Goal: Information Seeking & Learning: Learn about a topic

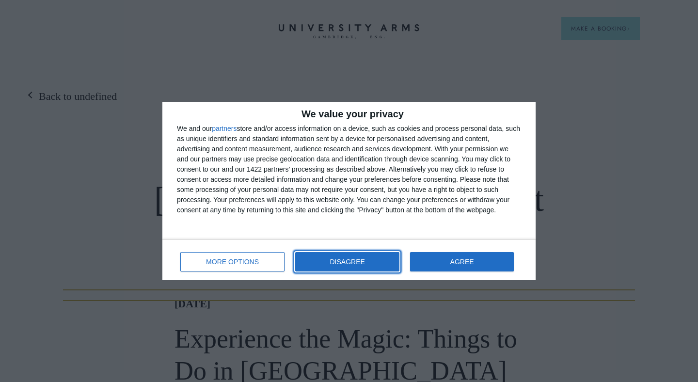
click at [333, 260] on span "DISAGREE" at bounding box center [347, 262] width 35 height 7
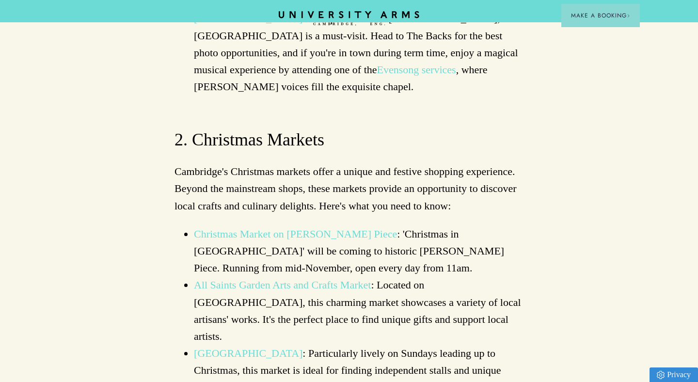
scroll to position [960, 0]
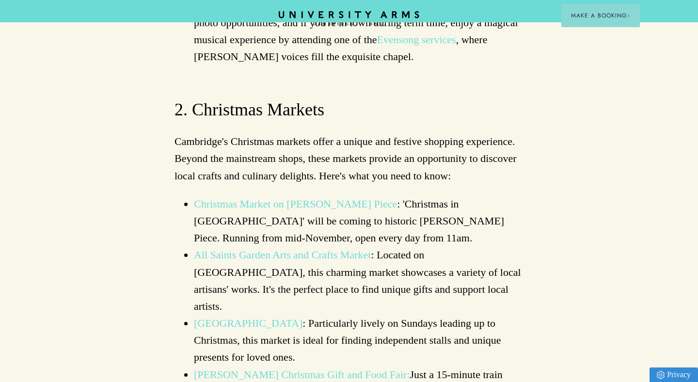
click at [305, 249] on link "All Saints Garden Arts and Crafts Market" at bounding box center [282, 255] width 177 height 12
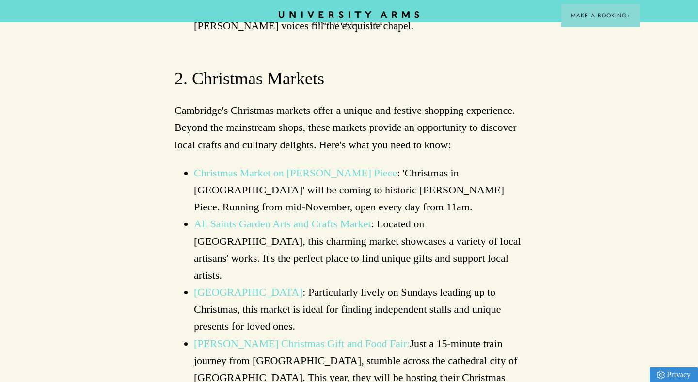
scroll to position [1018, 0]
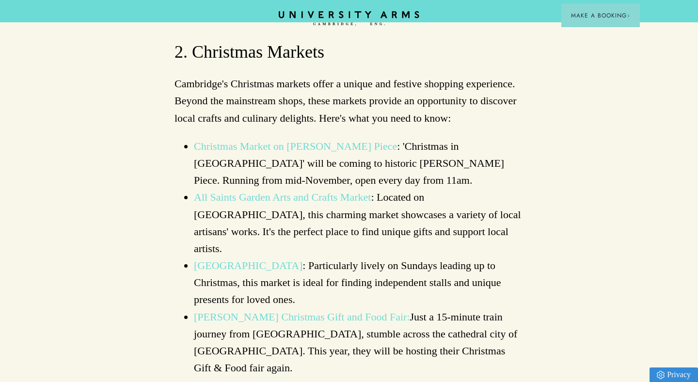
click at [298, 311] on link "[PERSON_NAME] Christmas Gift and Food Fair:" at bounding box center [302, 317] width 216 height 12
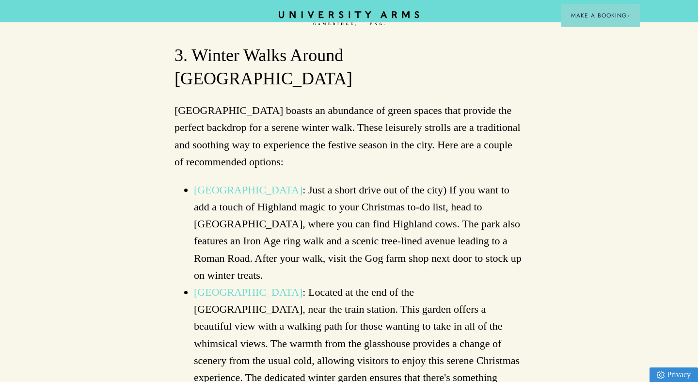
scroll to position [1389, 0]
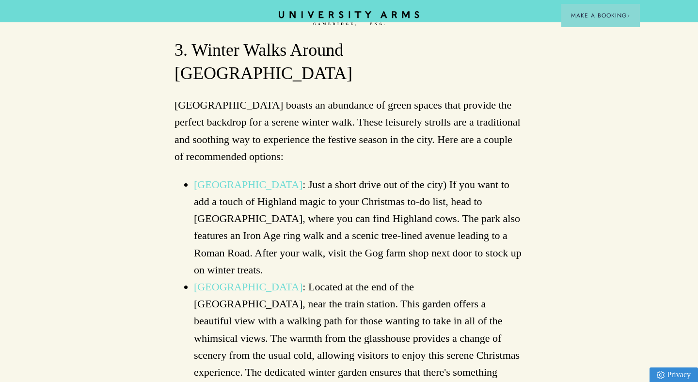
click at [303, 281] on link "[GEOGRAPHIC_DATA]" at bounding box center [248, 287] width 109 height 12
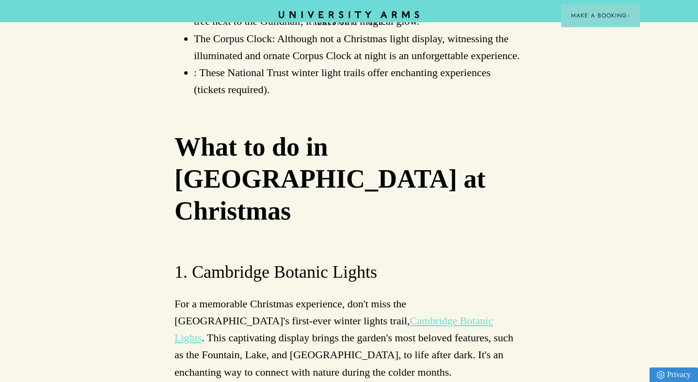
scroll to position [2252, 0]
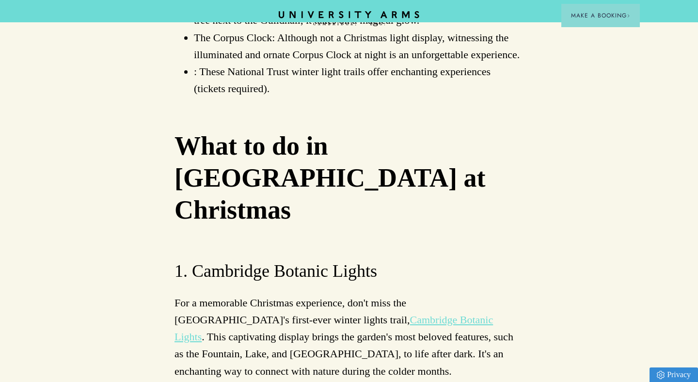
click at [415, 314] on link "Cambridge Botanic Lights" at bounding box center [334, 328] width 319 height 29
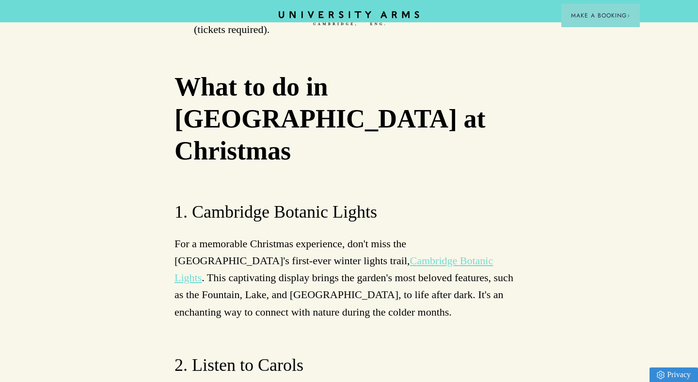
scroll to position [2312, 0]
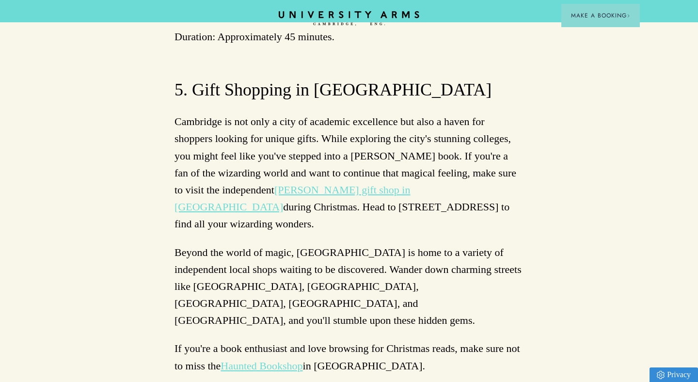
scroll to position [3447, 0]
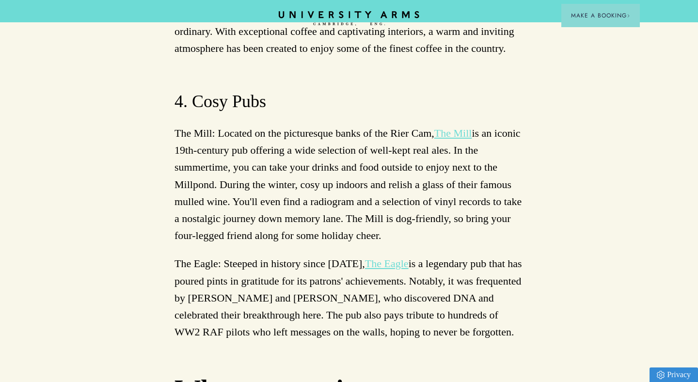
scroll to position [4621, 0]
